Goal: Task Accomplishment & Management: Use online tool/utility

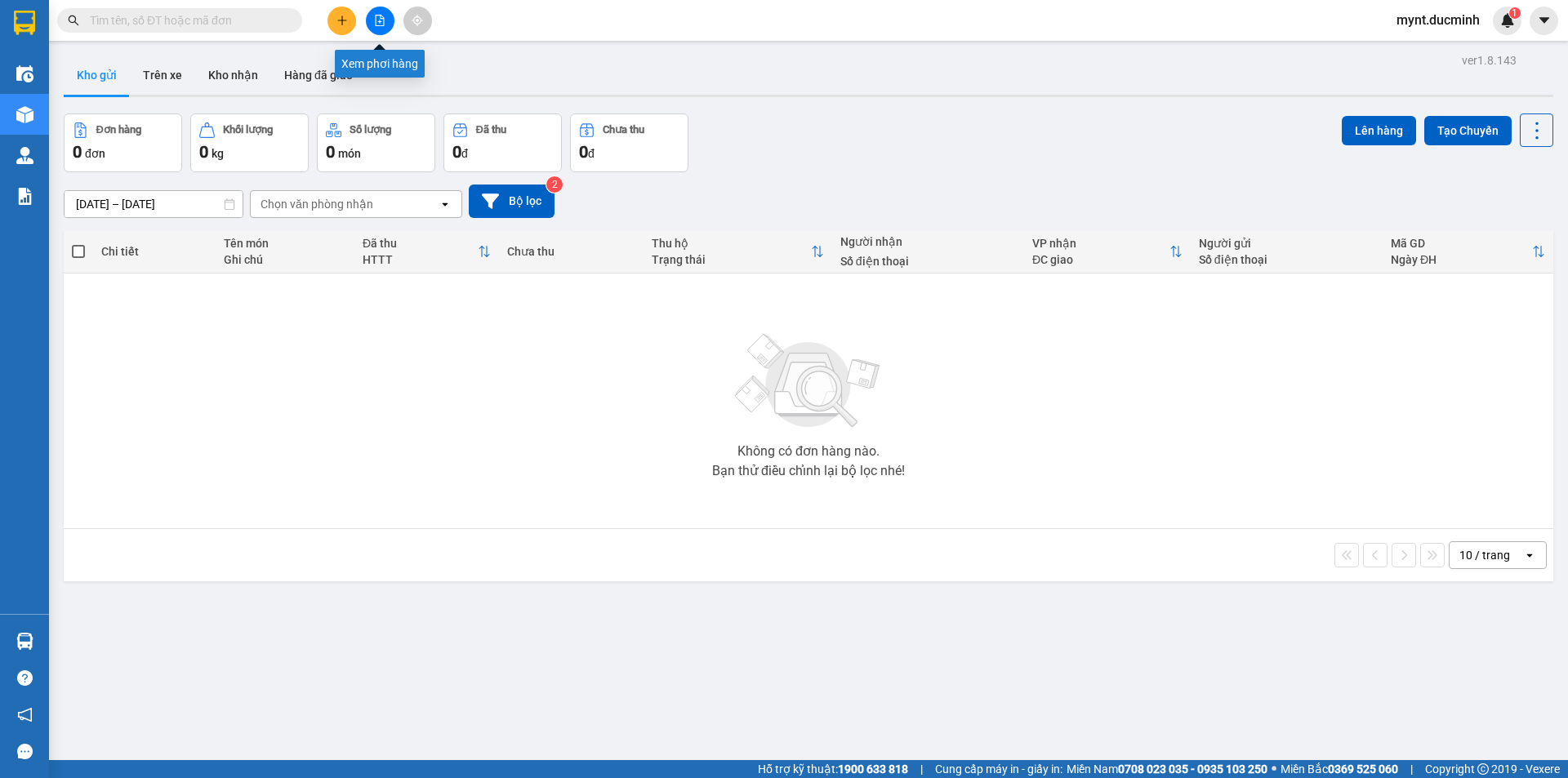
click at [380, 17] on icon "file-add" at bounding box center [380, 20] width 11 height 11
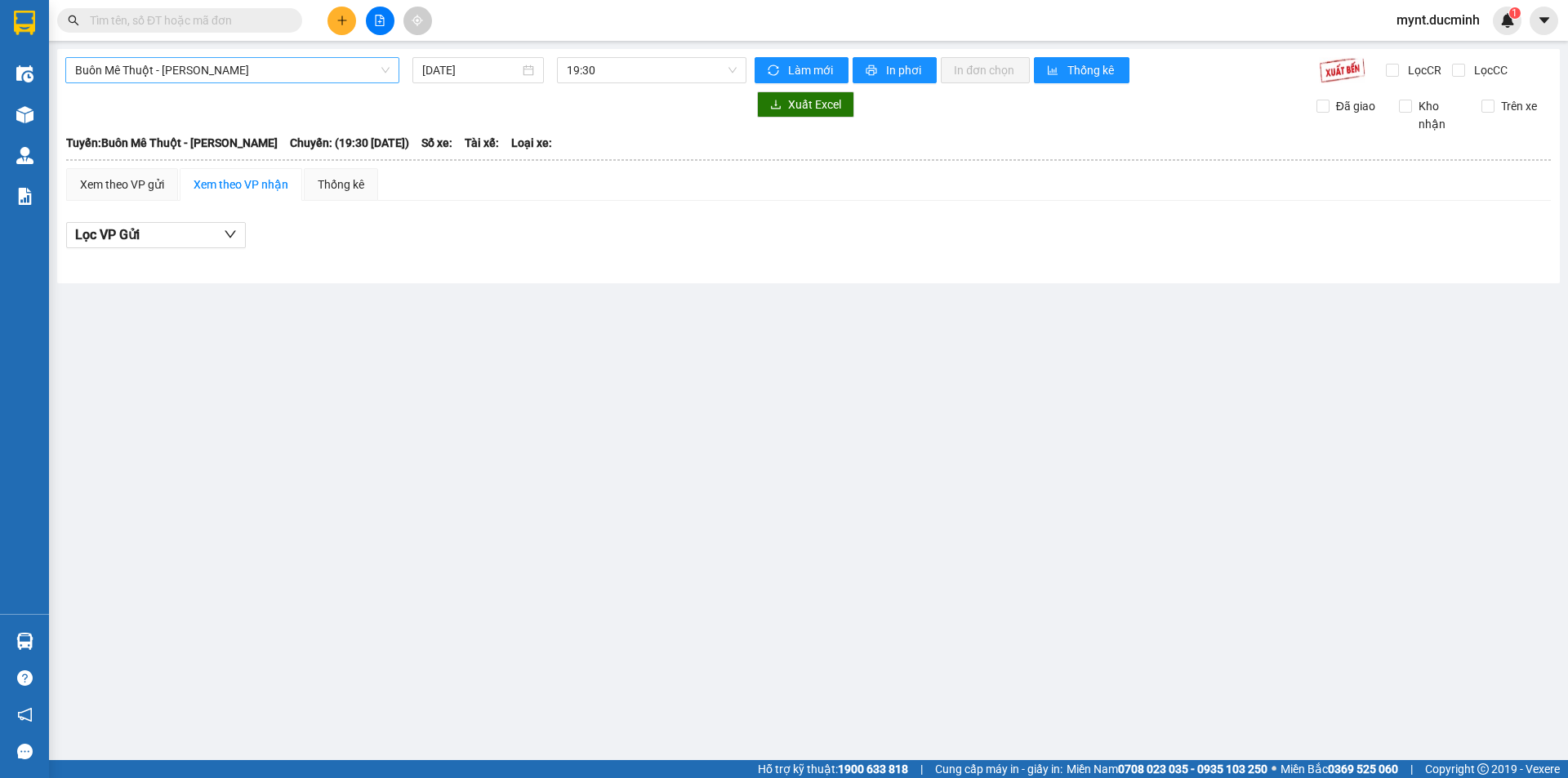
click at [189, 67] on span "Buôn Mê Thuột - [PERSON_NAME]" at bounding box center [232, 70] width 315 height 25
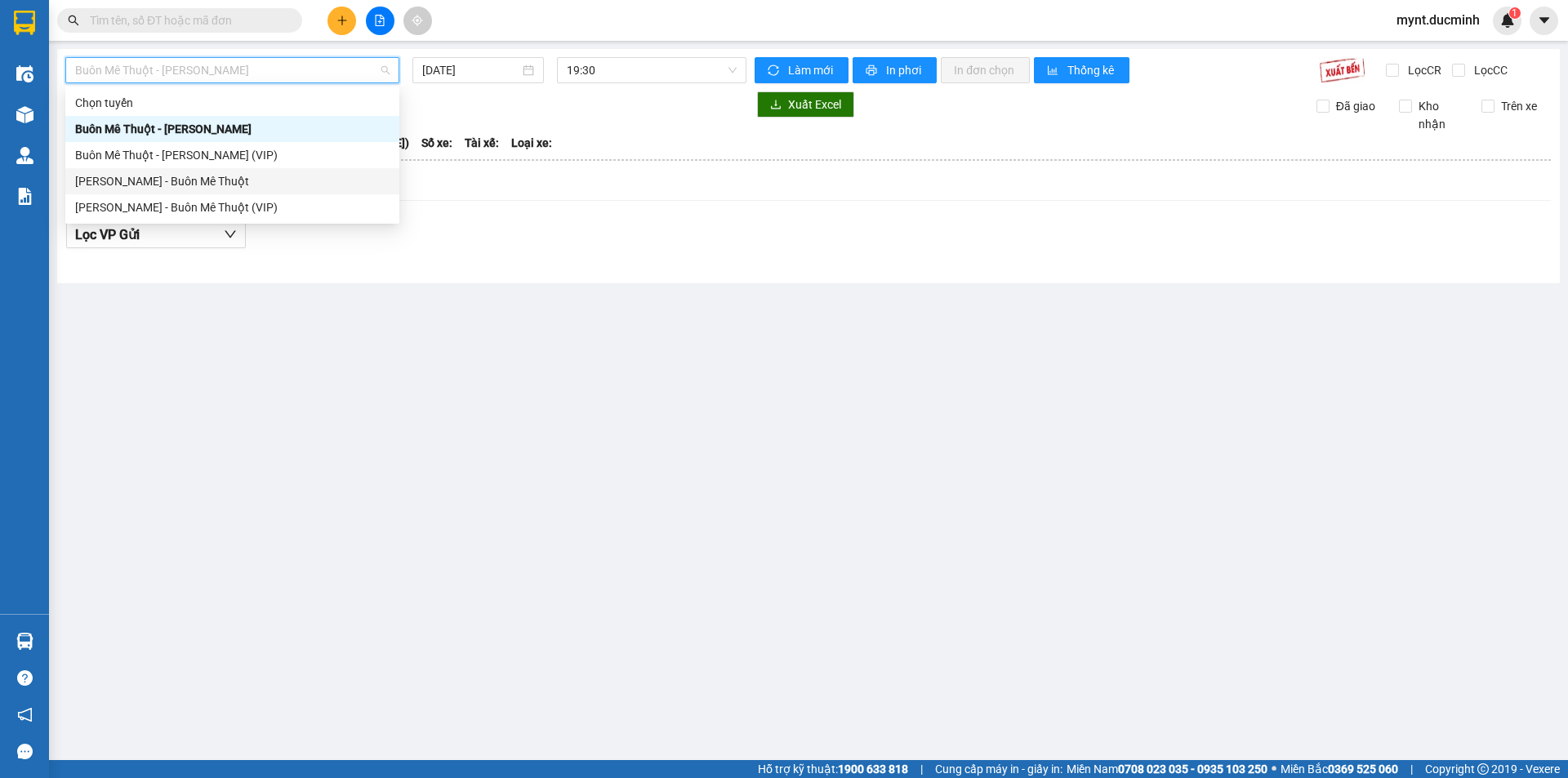
click at [154, 176] on div "[PERSON_NAME] - Buôn Mê Thuột" at bounding box center [232, 181] width 315 height 18
type input "[DATE]"
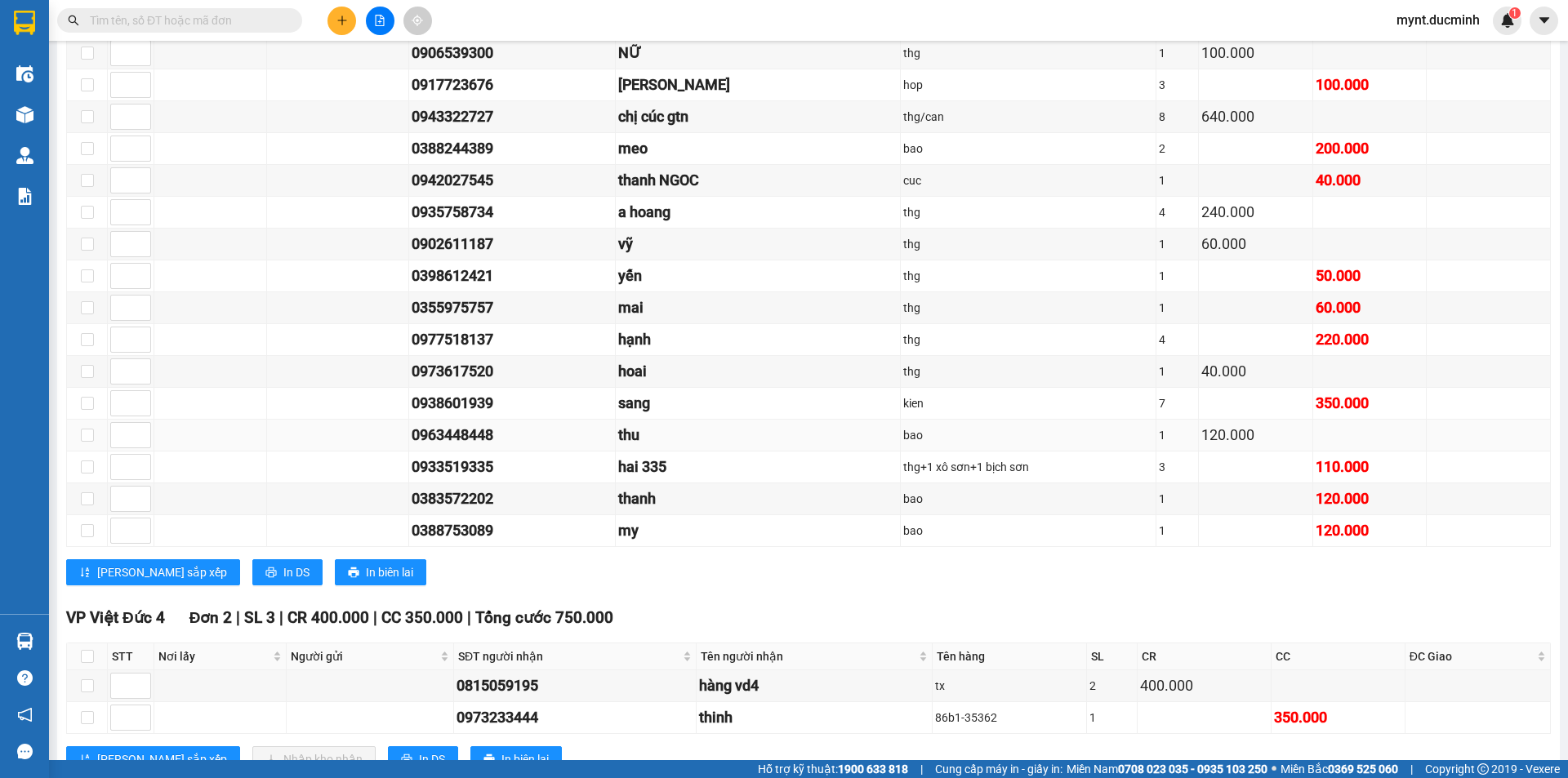
scroll to position [1773, 0]
